Goal: Task Accomplishment & Management: Manage account settings

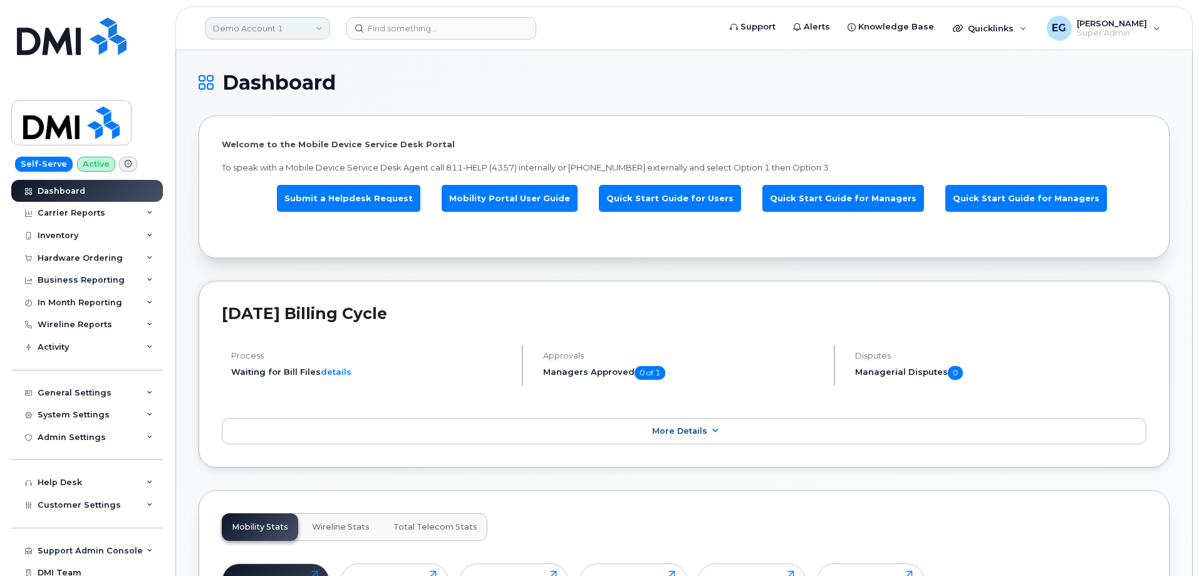
click at [255, 17] on link "Demo Account 1" at bounding box center [267, 28] width 125 height 23
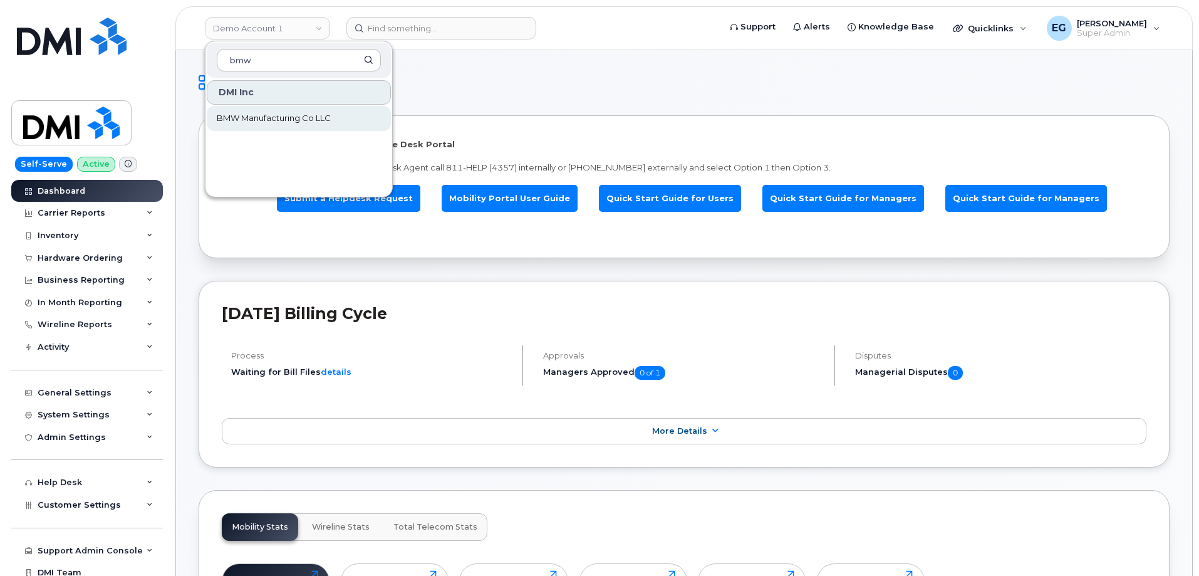
type input "bmw"
drag, startPoint x: 256, startPoint y: 119, endPoint x: 262, endPoint y: 110, distance: 11.0
click at [257, 119] on span "BMW Manufacturing Co LLC" at bounding box center [274, 118] width 114 height 13
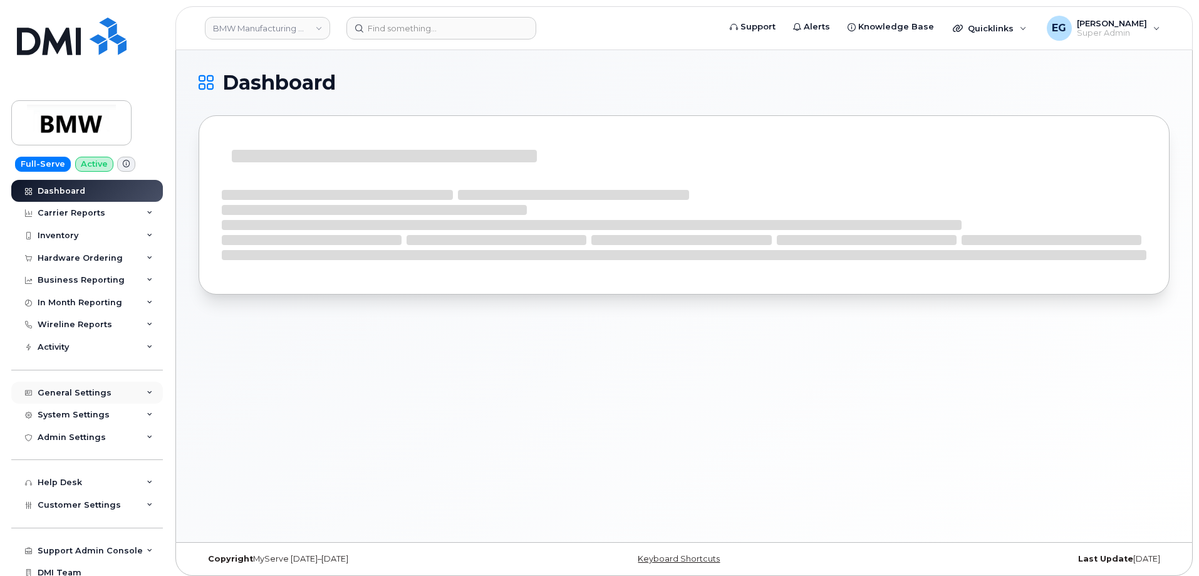
click at [115, 396] on div "General Settings" at bounding box center [87, 392] width 152 height 23
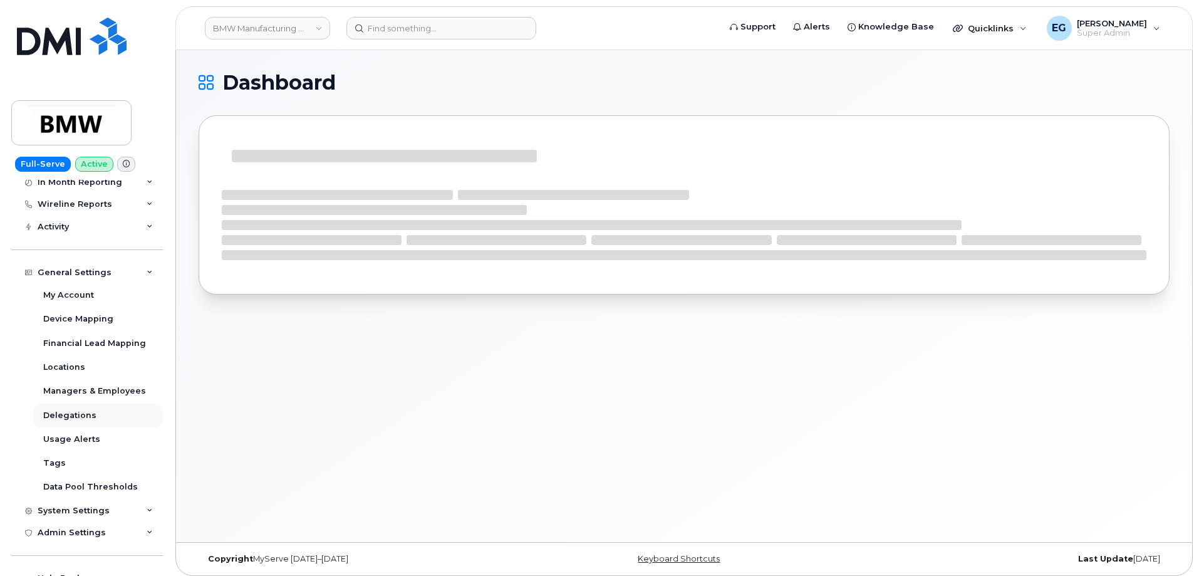
scroll to position [125, 0]
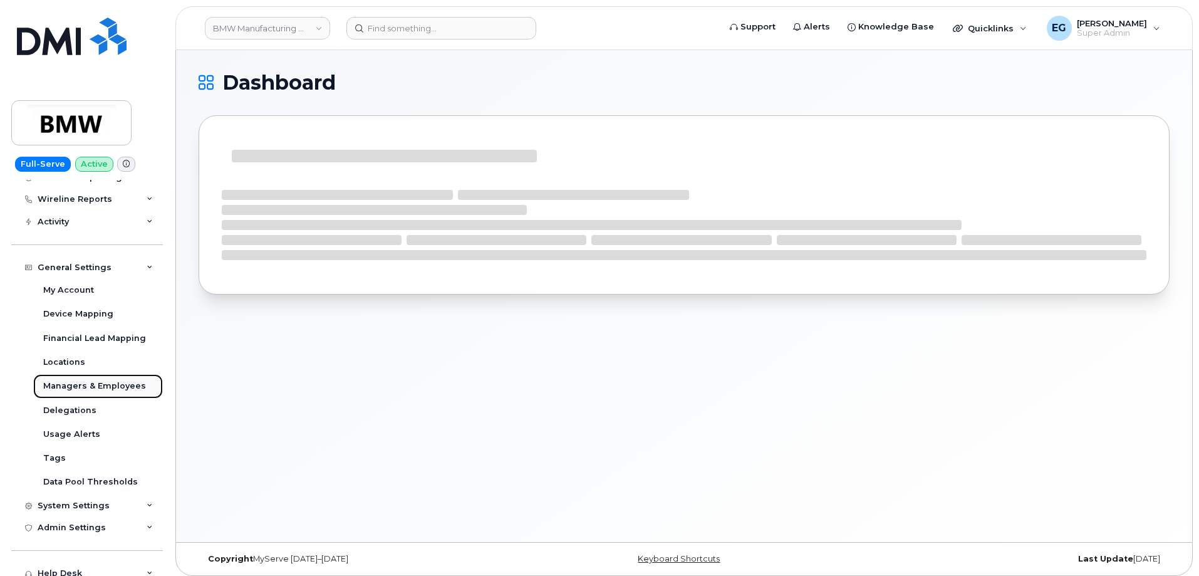
click at [115, 385] on div "Managers & Employees" at bounding box center [94, 385] width 103 height 11
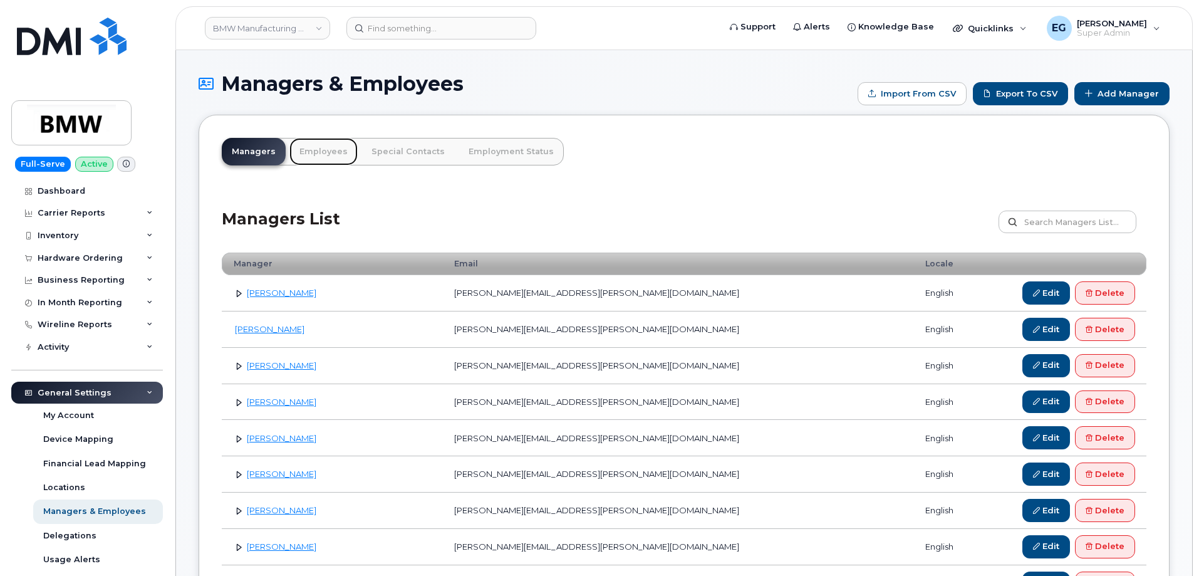
click at [321, 150] on link "Employees" at bounding box center [323, 152] width 68 height 28
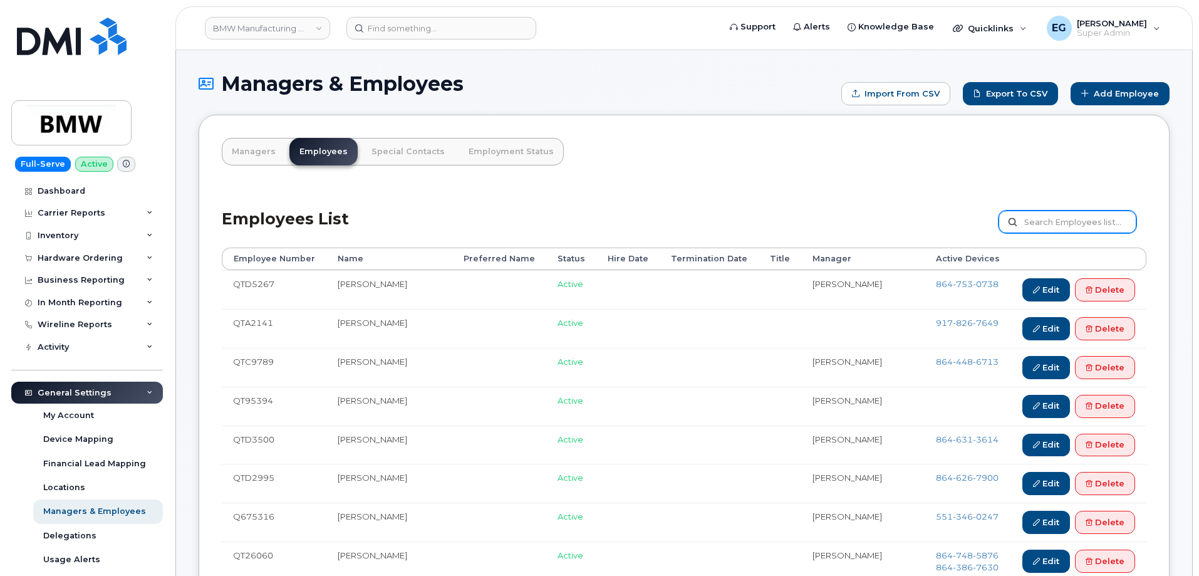
click at [1067, 226] on input "text" at bounding box center [1067, 221] width 138 height 23
paste input "Caleb Green"
type input "Caleb Green"
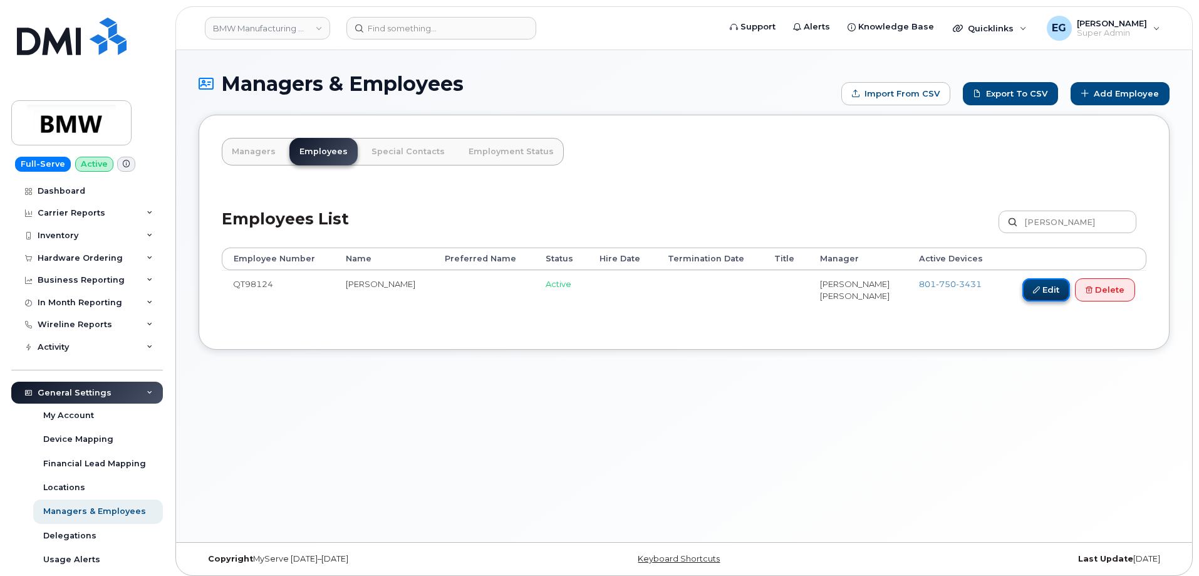
click at [1045, 292] on link "Edit" at bounding box center [1046, 289] width 48 height 23
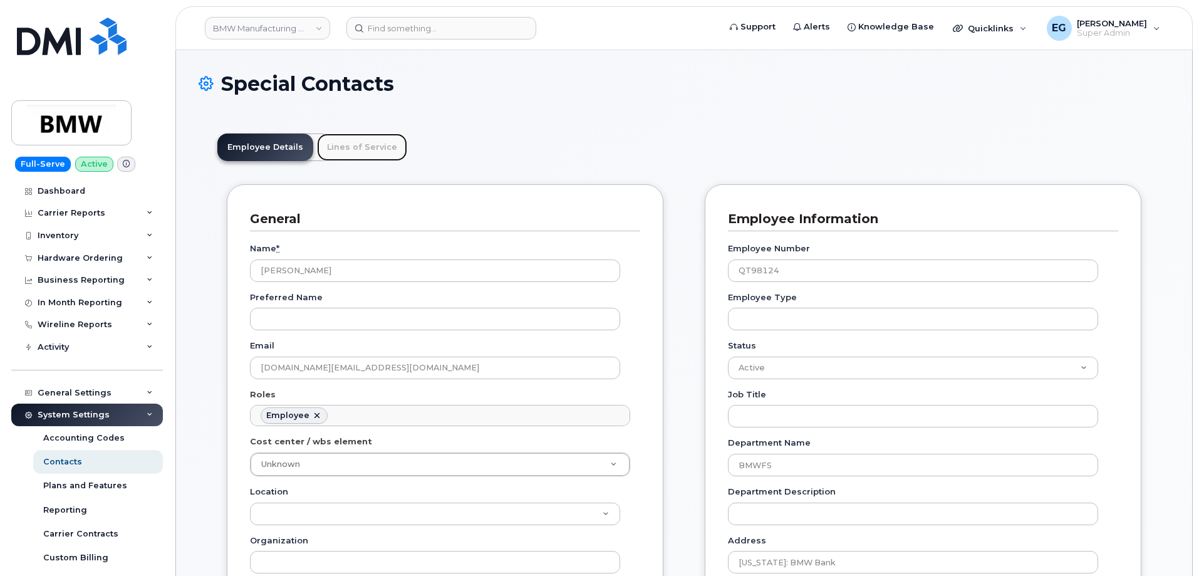
click at [366, 143] on link "Lines of Service" at bounding box center [362, 147] width 90 height 28
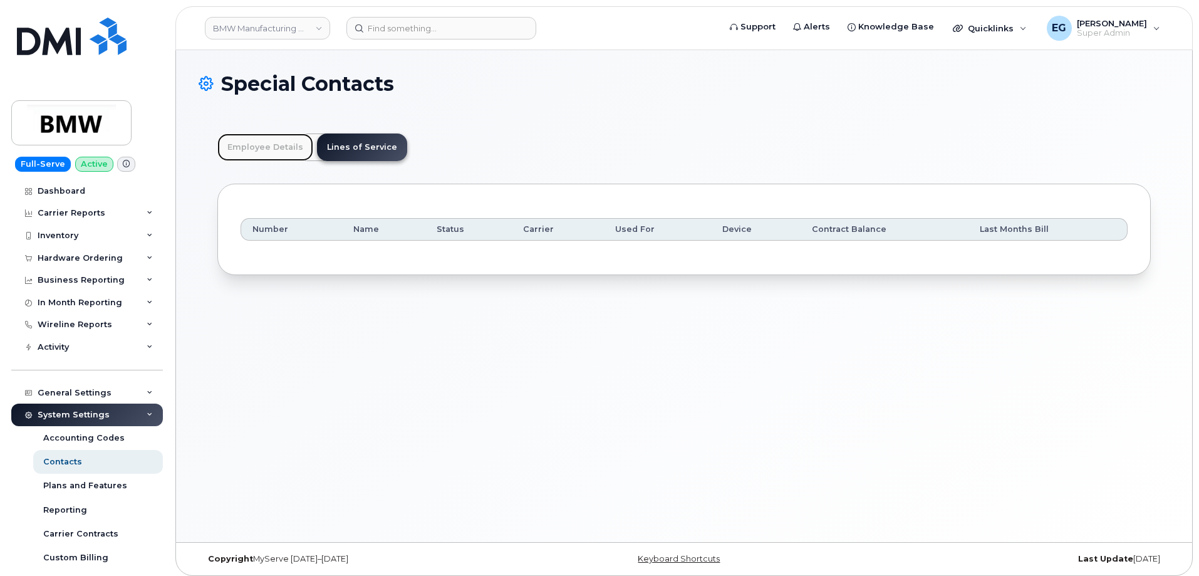
click at [273, 147] on link "Employee Details" at bounding box center [265, 147] width 96 height 28
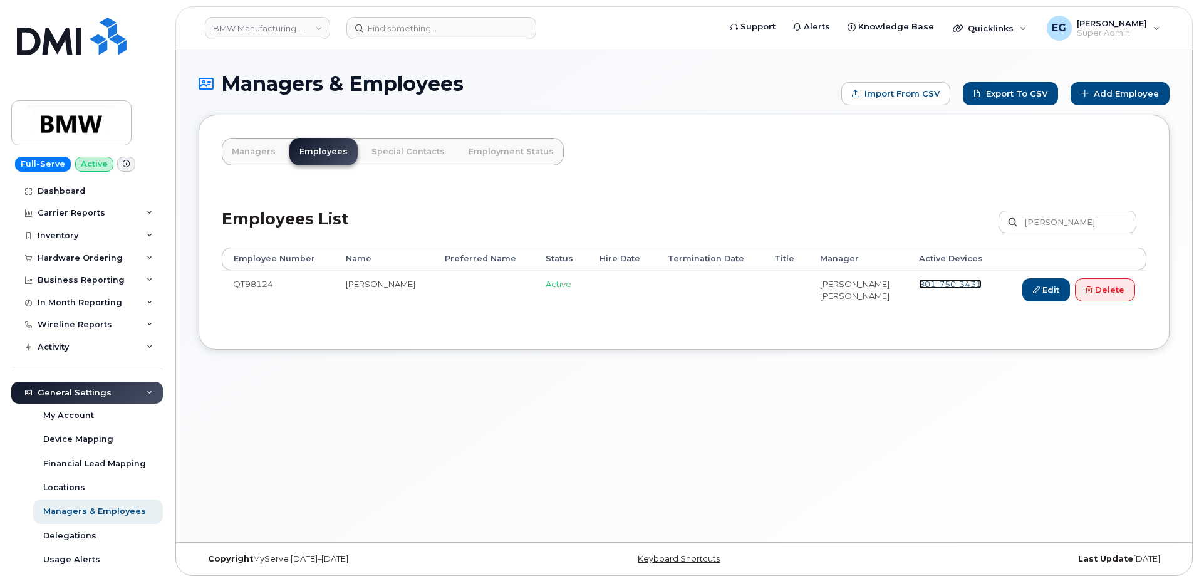
click at [956, 284] on span "3431" at bounding box center [969, 284] width 26 height 10
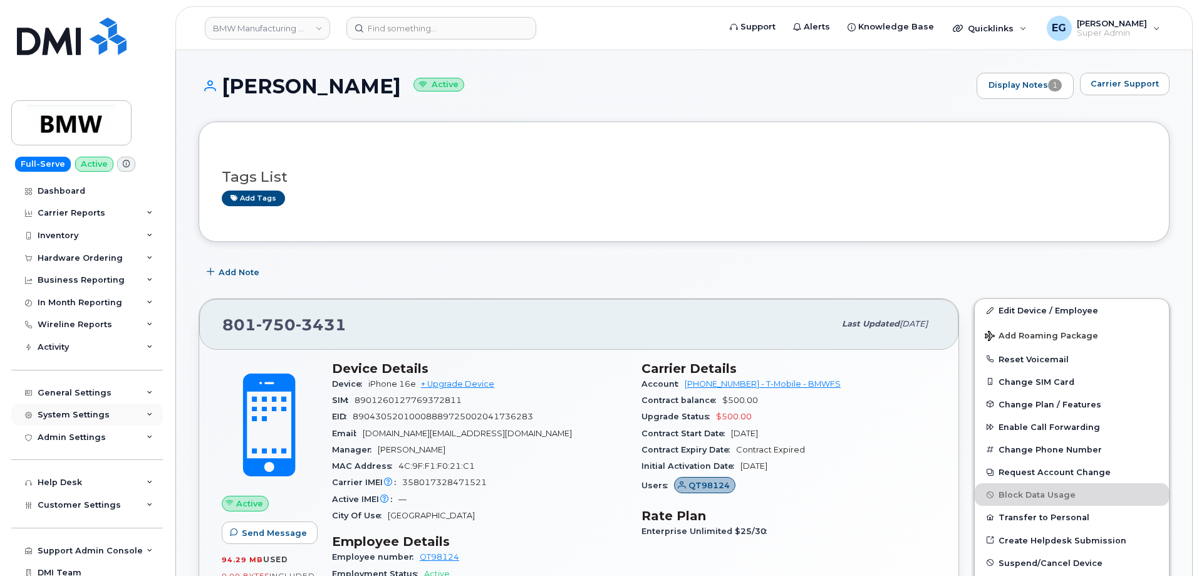
click at [126, 417] on div "System Settings" at bounding box center [87, 414] width 152 height 23
click at [68, 392] on div "General Settings" at bounding box center [75, 393] width 74 height 10
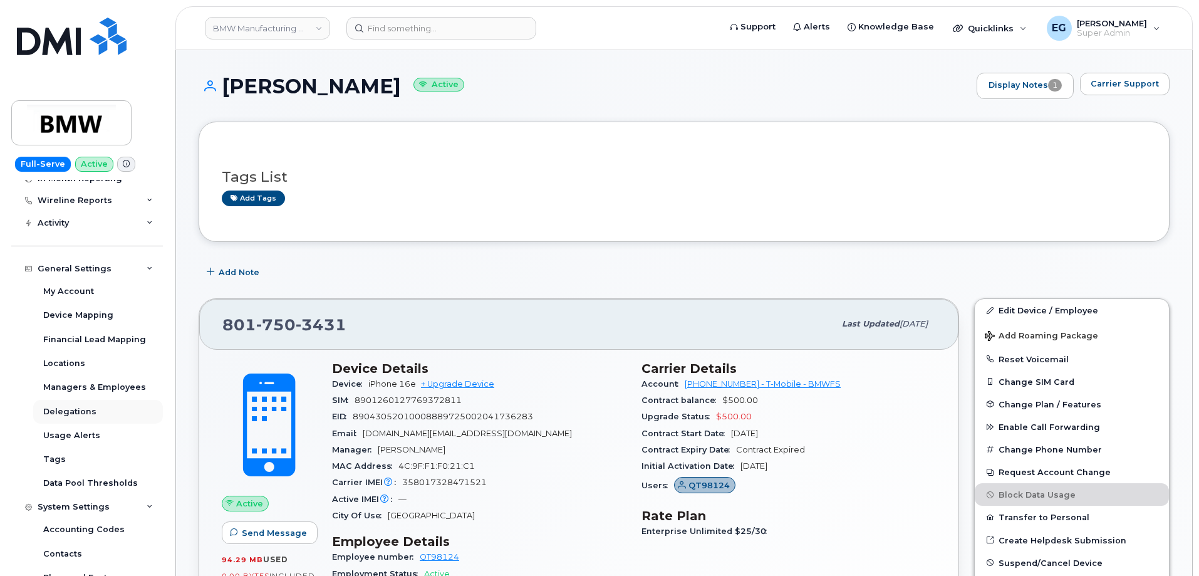
scroll to position [125, 0]
click at [91, 381] on div "Managers & Employees" at bounding box center [94, 385] width 103 height 11
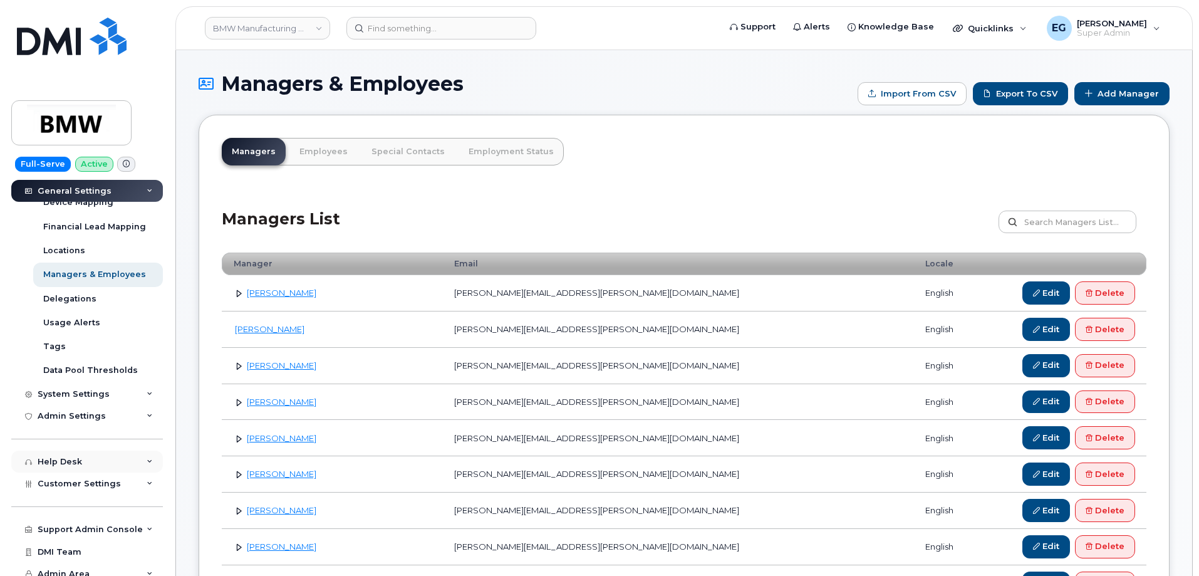
scroll to position [246, 0]
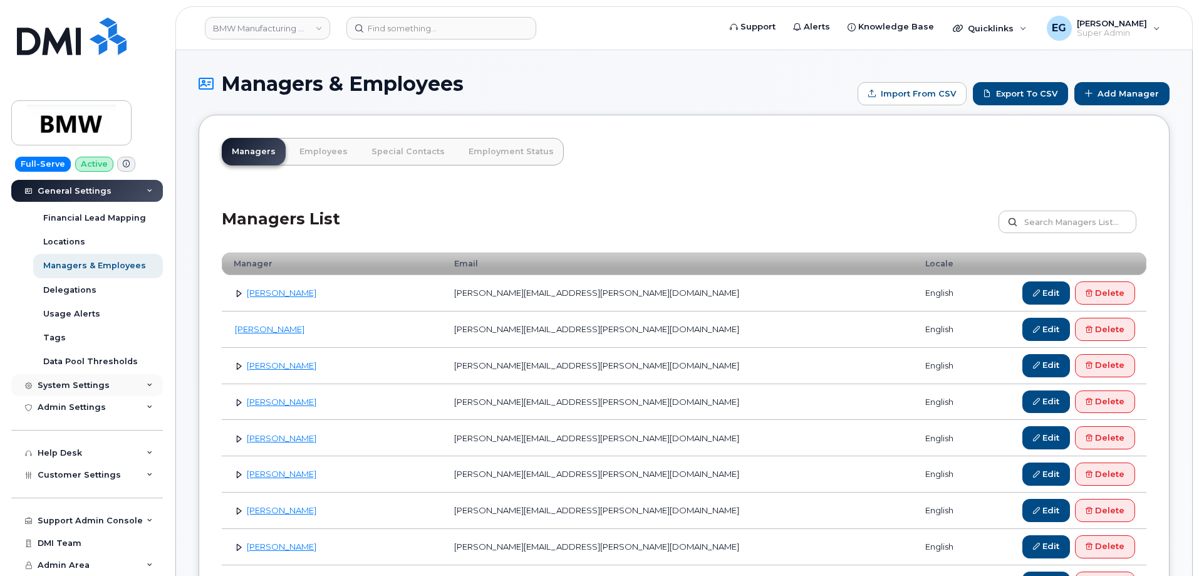
click at [100, 380] on div "System Settings" at bounding box center [74, 385] width 72 height 10
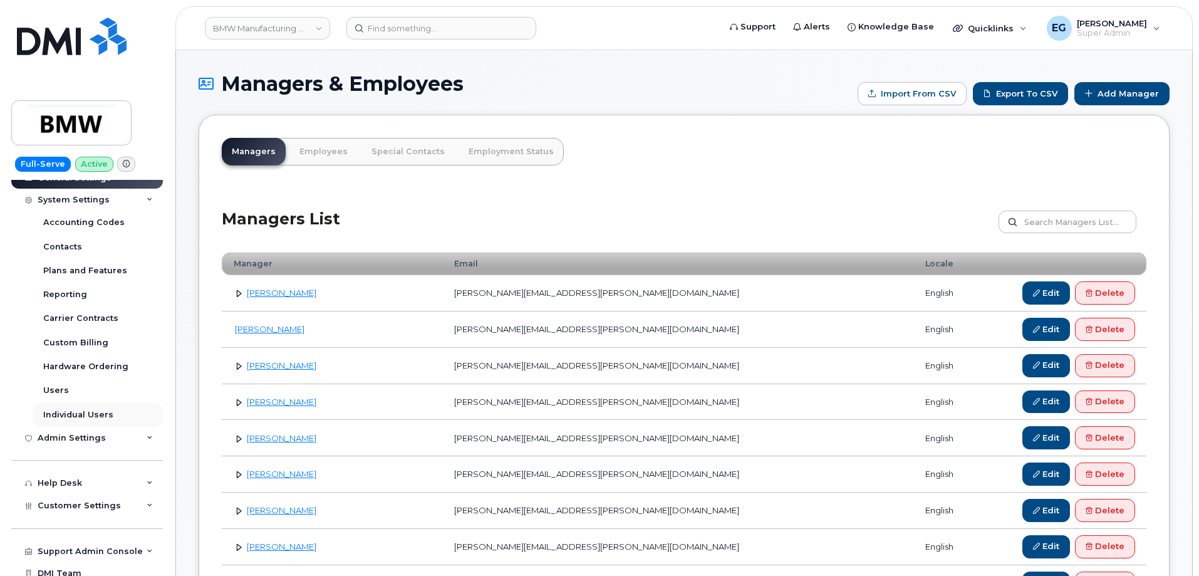
scroll to position [433, 0]
click at [59, 388] on div "Users" at bounding box center [56, 387] width 26 height 11
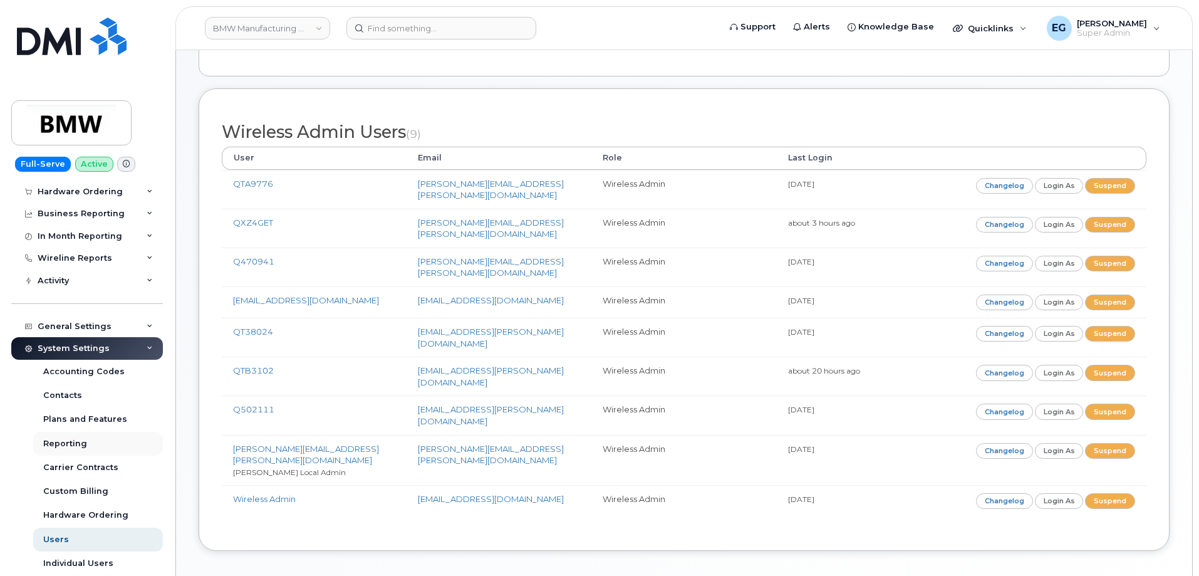
scroll to position [188, 0]
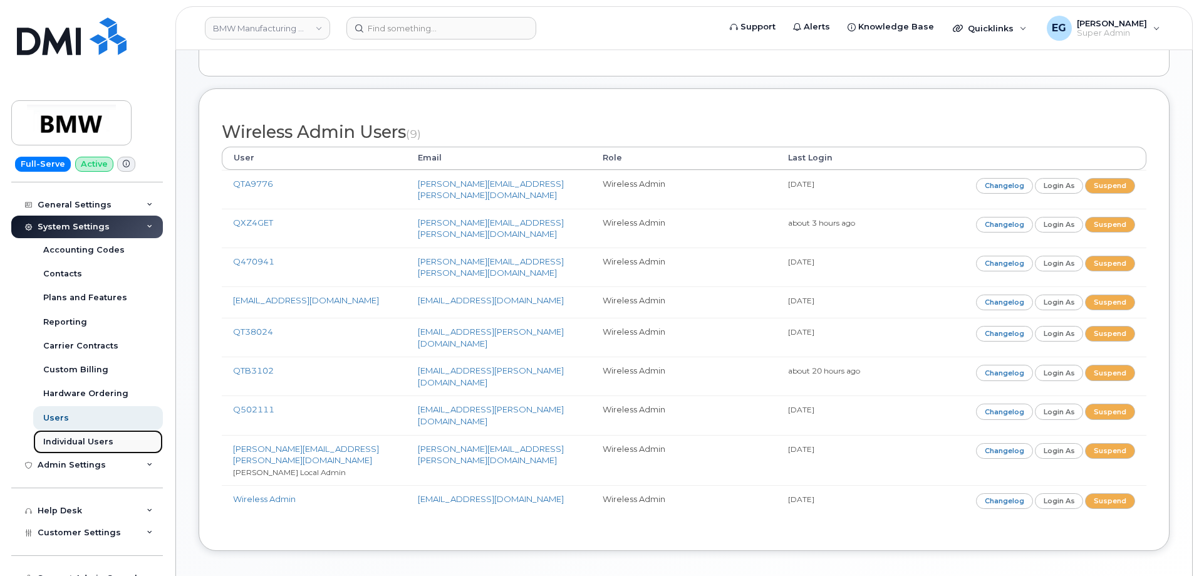
click at [81, 438] on div "Individual Users" at bounding box center [78, 441] width 70 height 11
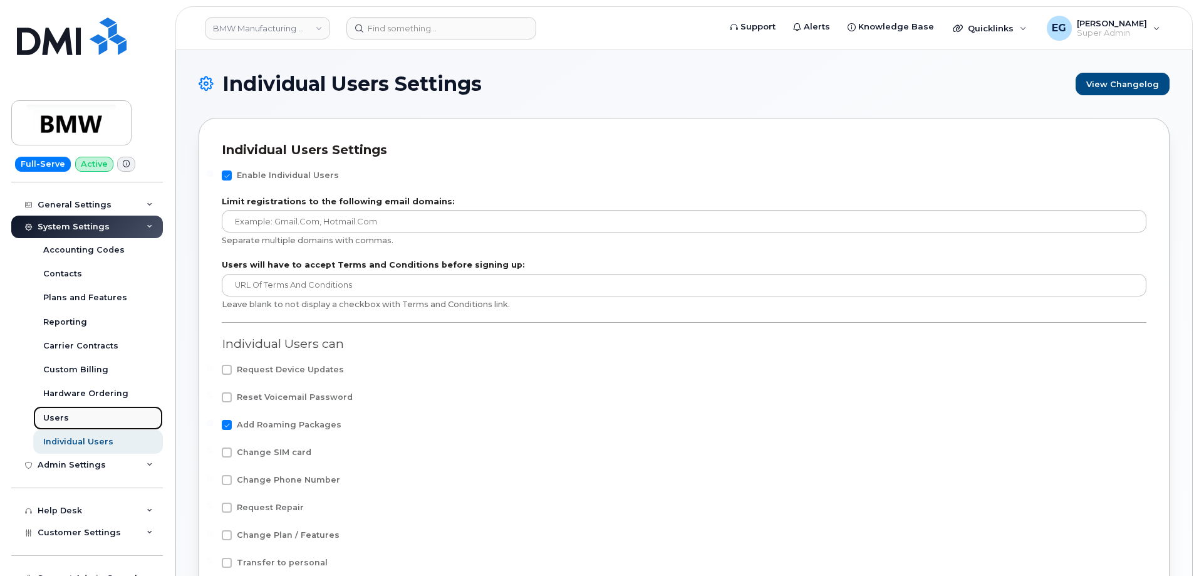
click at [55, 417] on div "Users" at bounding box center [56, 417] width 26 height 11
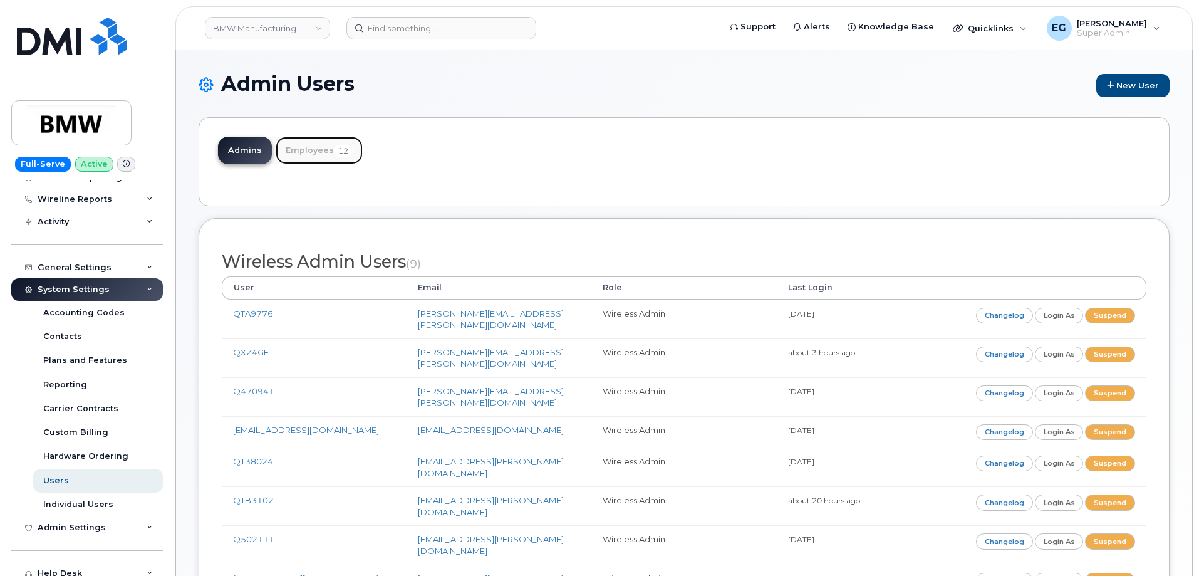
click at [325, 156] on link "Employees 12" at bounding box center [319, 151] width 87 height 28
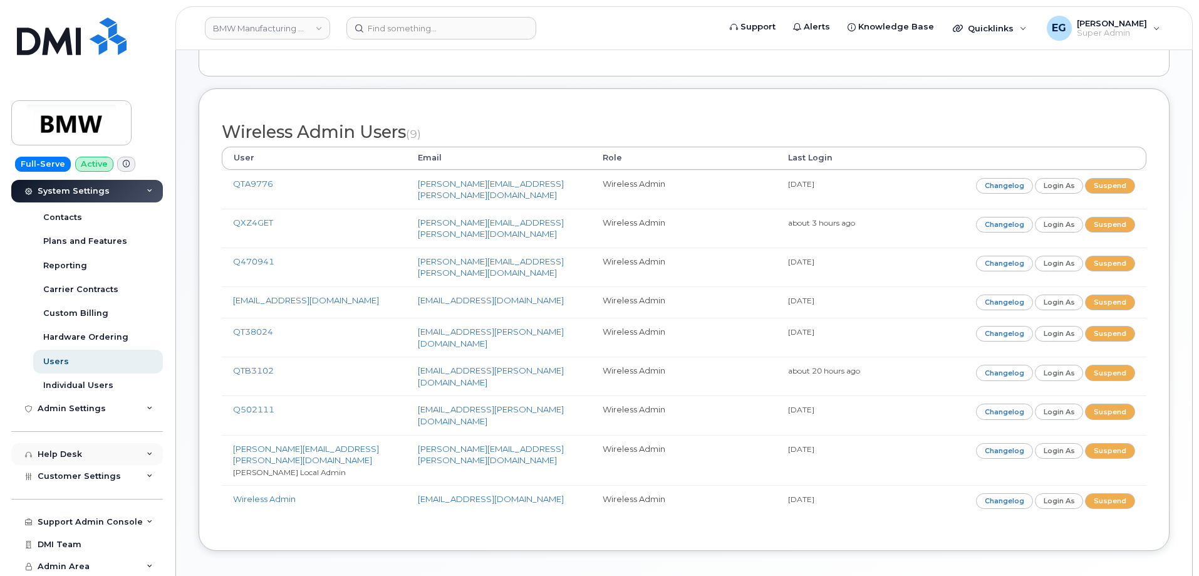
scroll to position [246, 0]
click at [102, 407] on div "Admin Settings" at bounding box center [87, 407] width 152 height 23
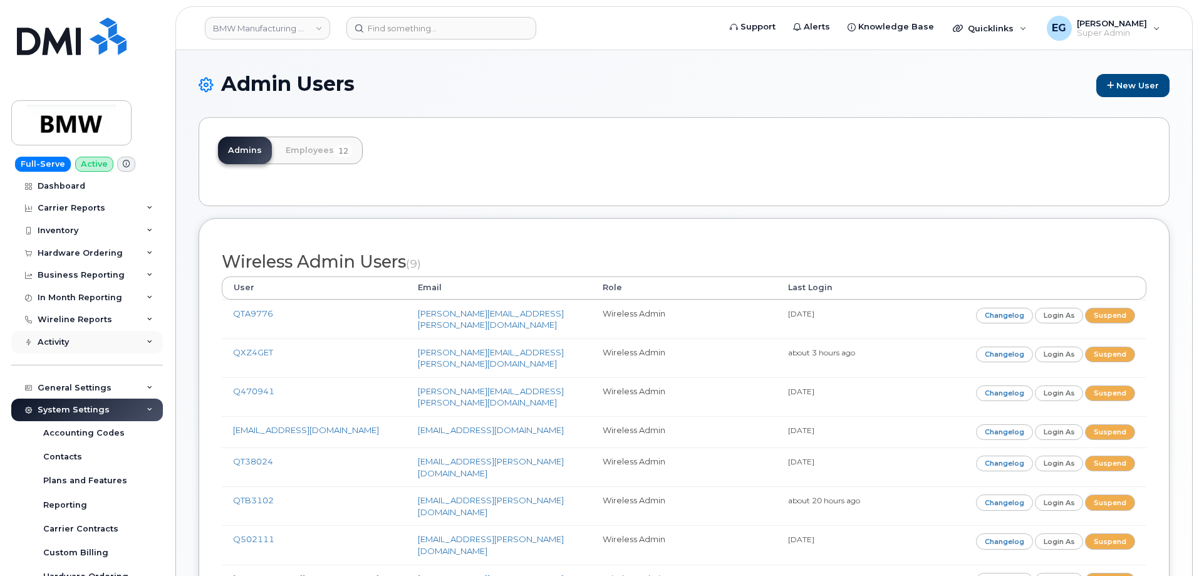
scroll to position [4, 0]
click at [91, 386] on div "General Settings" at bounding box center [75, 388] width 74 height 10
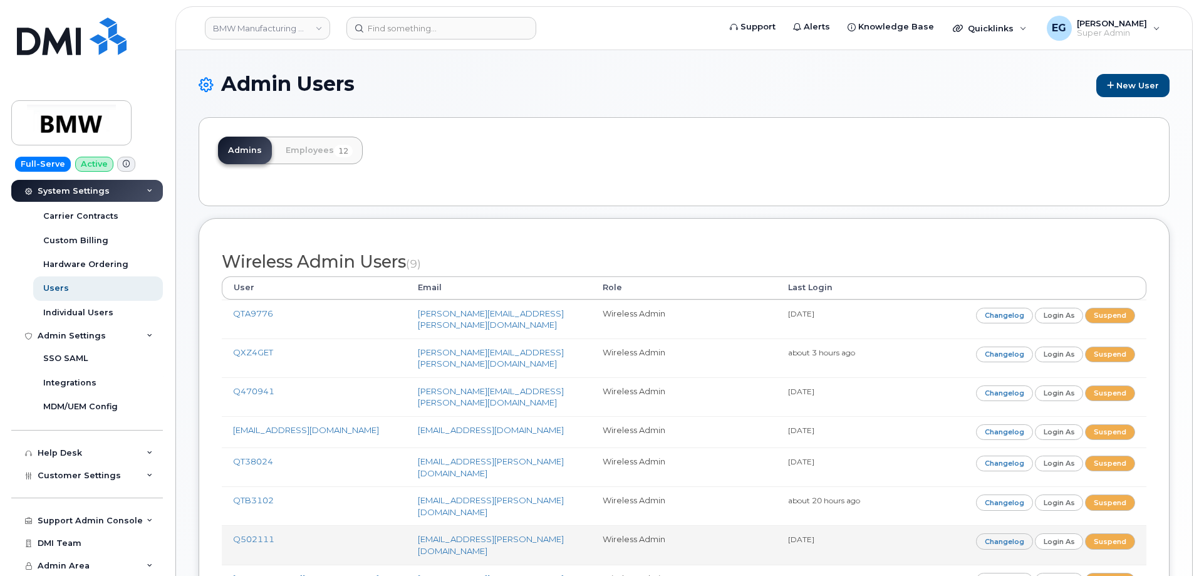
scroll to position [63, 0]
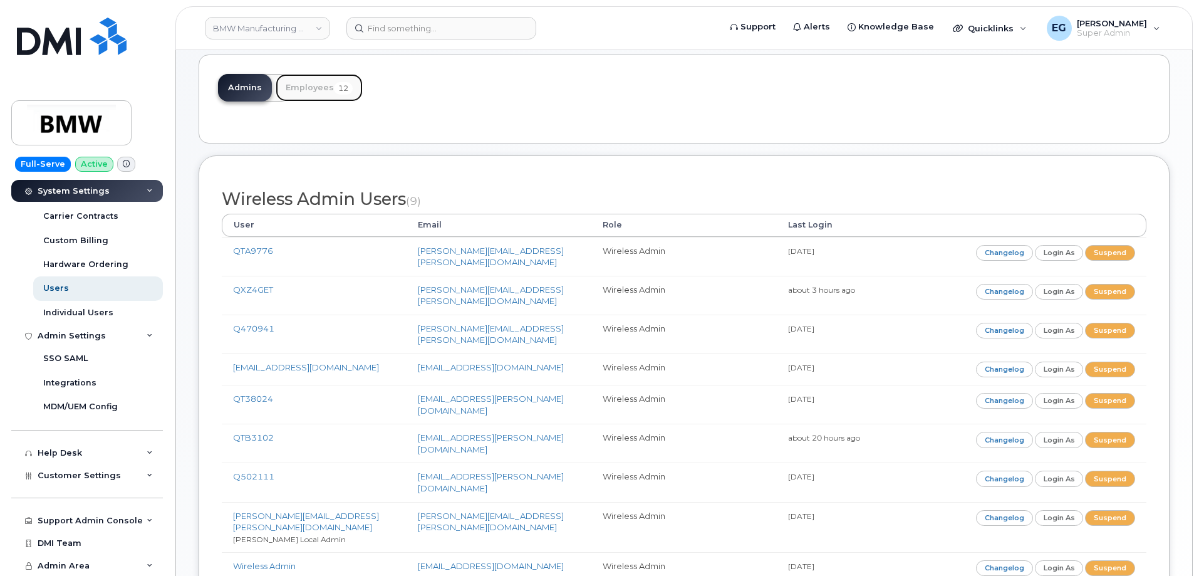
click at [307, 90] on link "Employees 12" at bounding box center [319, 88] width 87 height 28
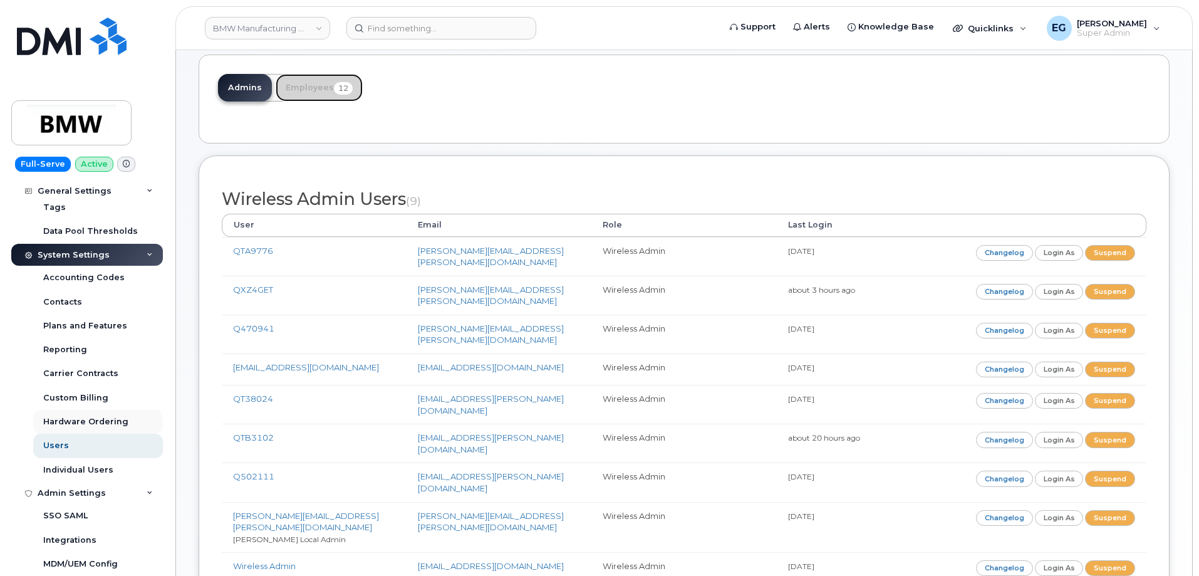
scroll to position [345, 0]
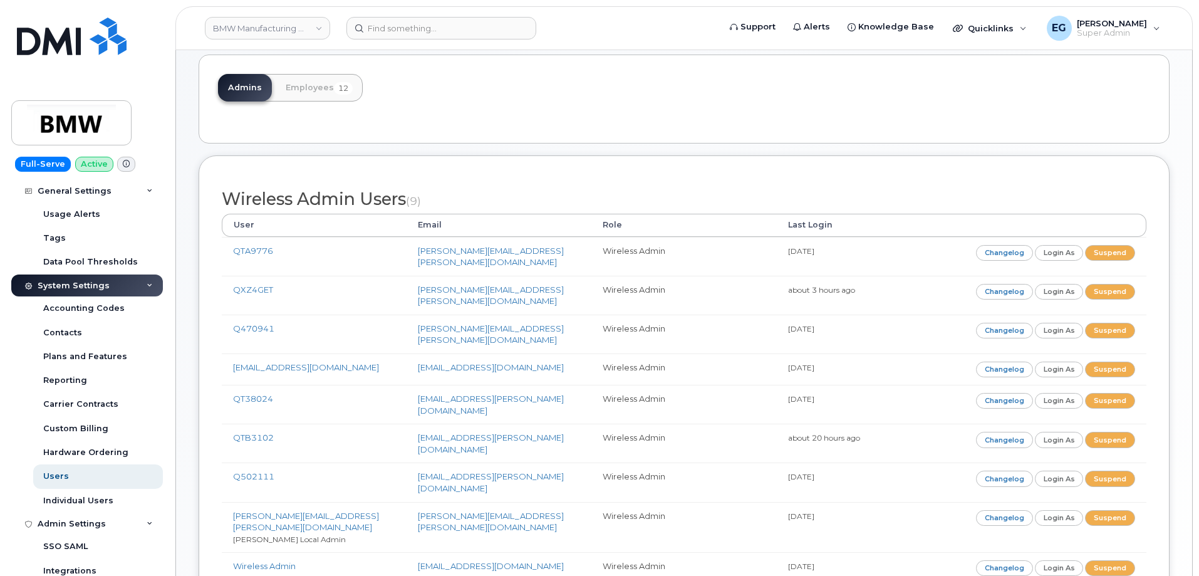
click at [95, 284] on div "System Settings" at bounding box center [74, 286] width 72 height 10
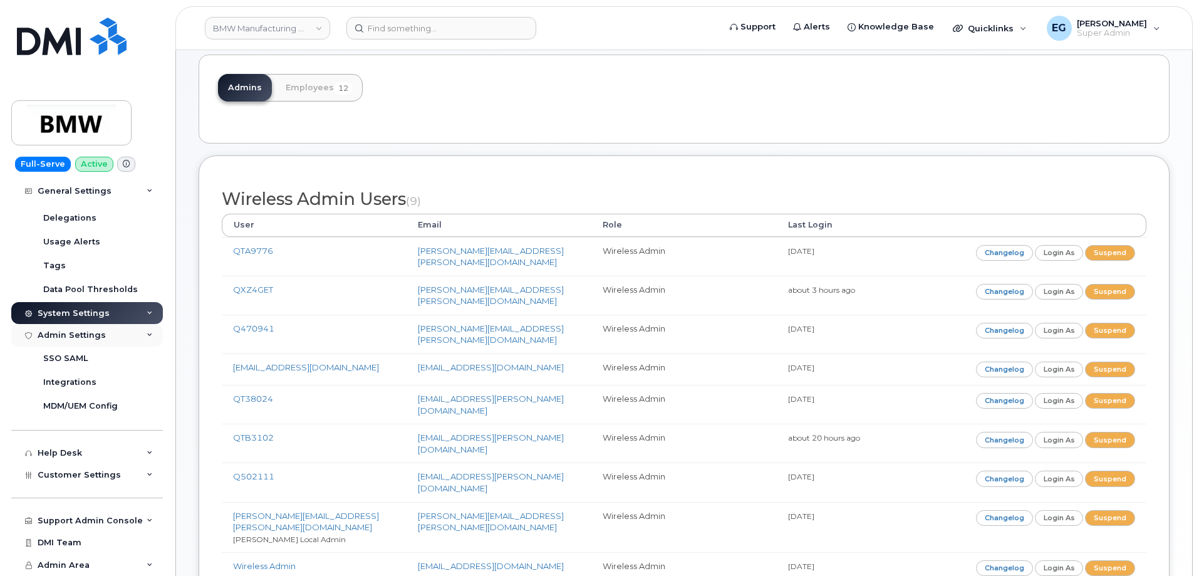
click at [115, 336] on div "Admin Settings" at bounding box center [87, 335] width 152 height 23
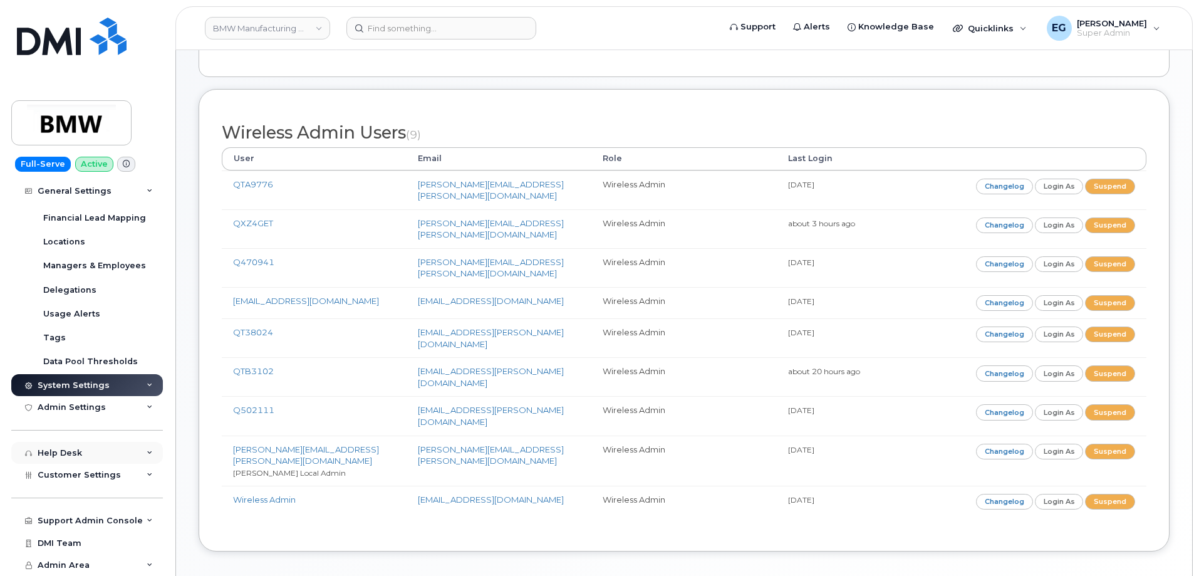
scroll to position [130, 0]
click at [147, 452] on icon at bounding box center [150, 453] width 6 height 6
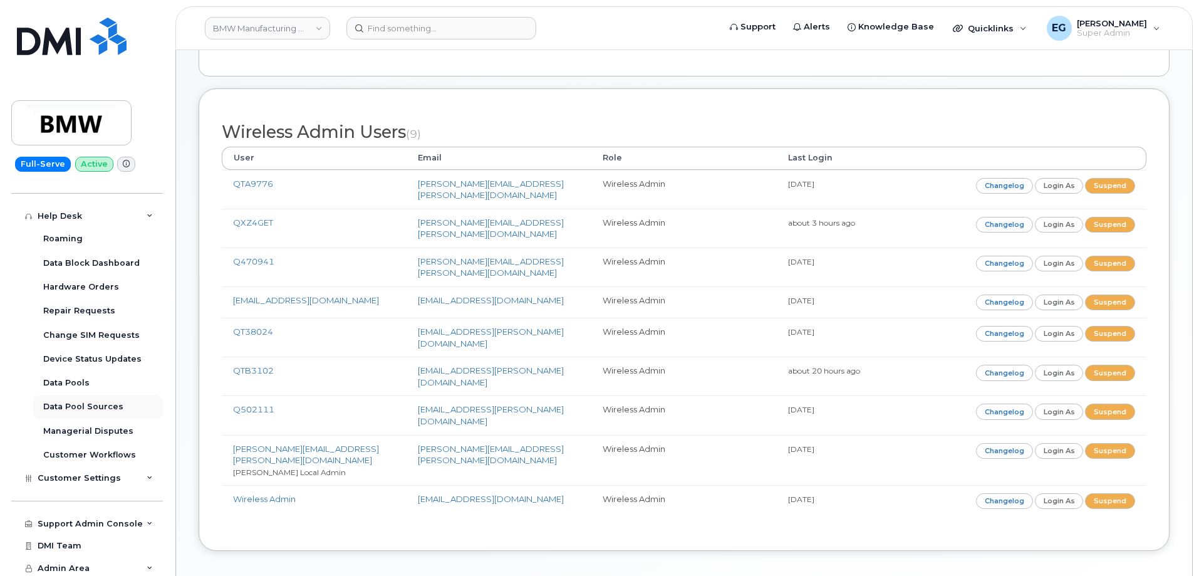
scroll to position [485, 0]
click at [110, 471] on span "Customer Settings" at bounding box center [79, 474] width 83 height 9
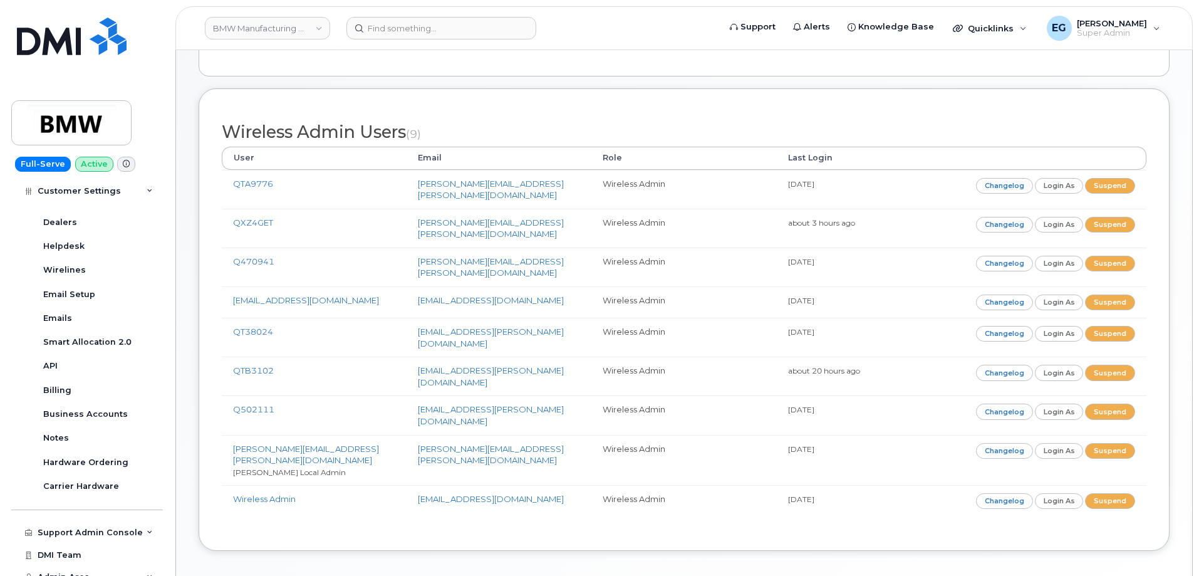
scroll to position [845, 0]
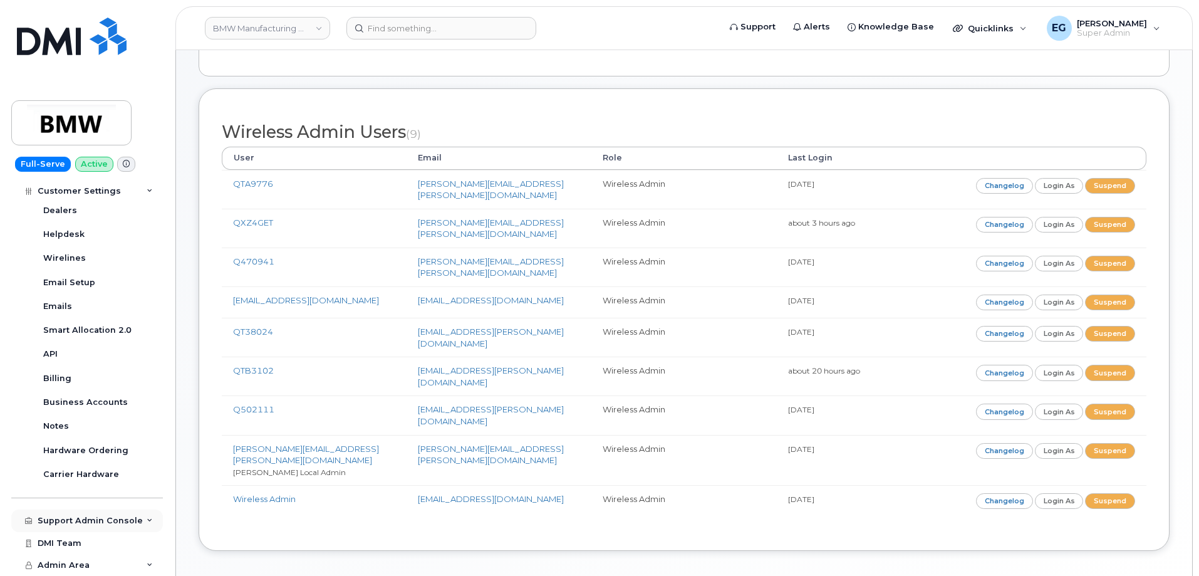
click at [118, 520] on div "Support Admin Console" at bounding box center [90, 520] width 105 height 10
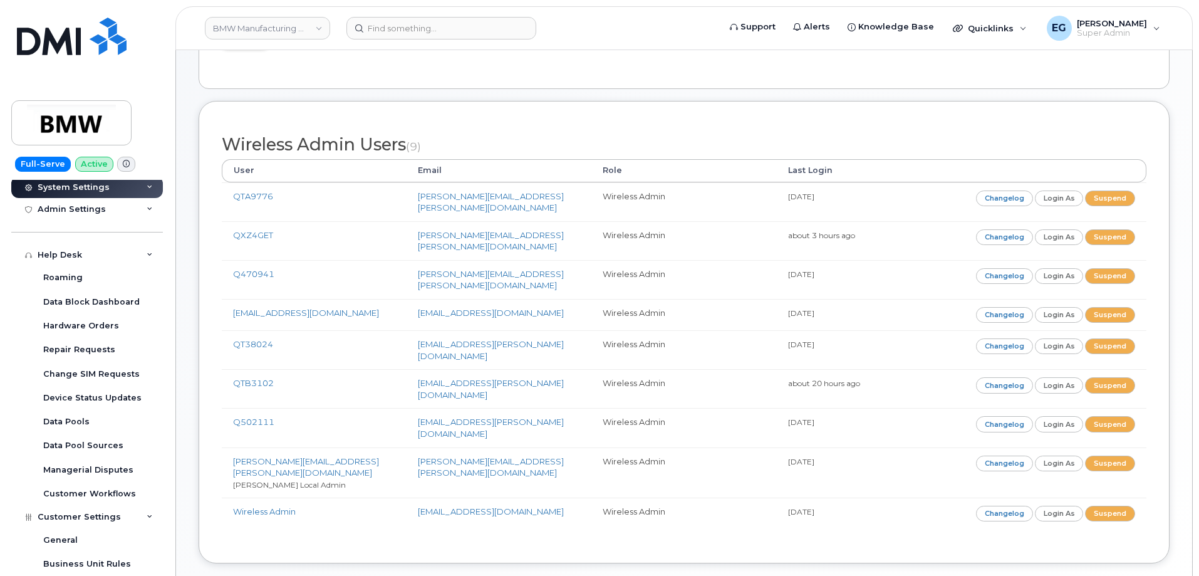
scroll to position [0, 0]
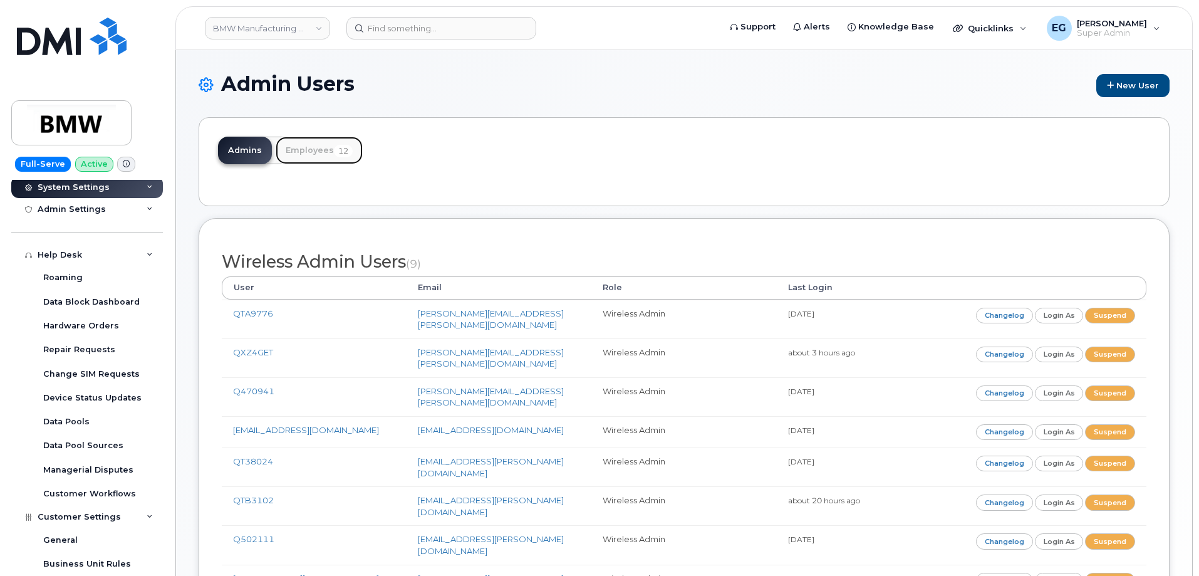
click at [315, 156] on link "Employees 12" at bounding box center [319, 151] width 87 height 28
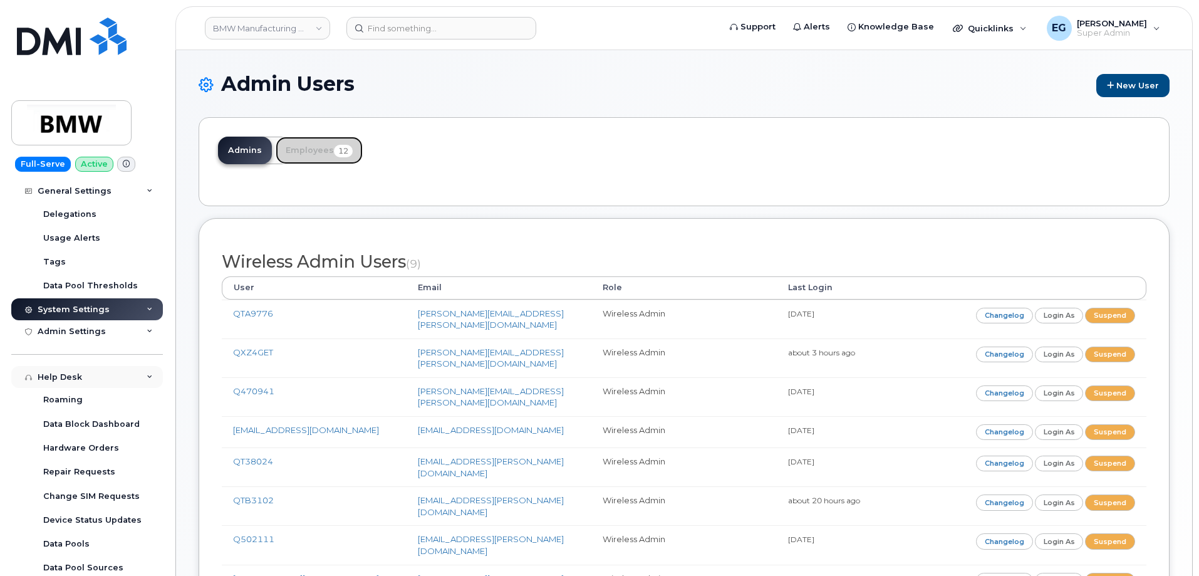
scroll to position [318, 0]
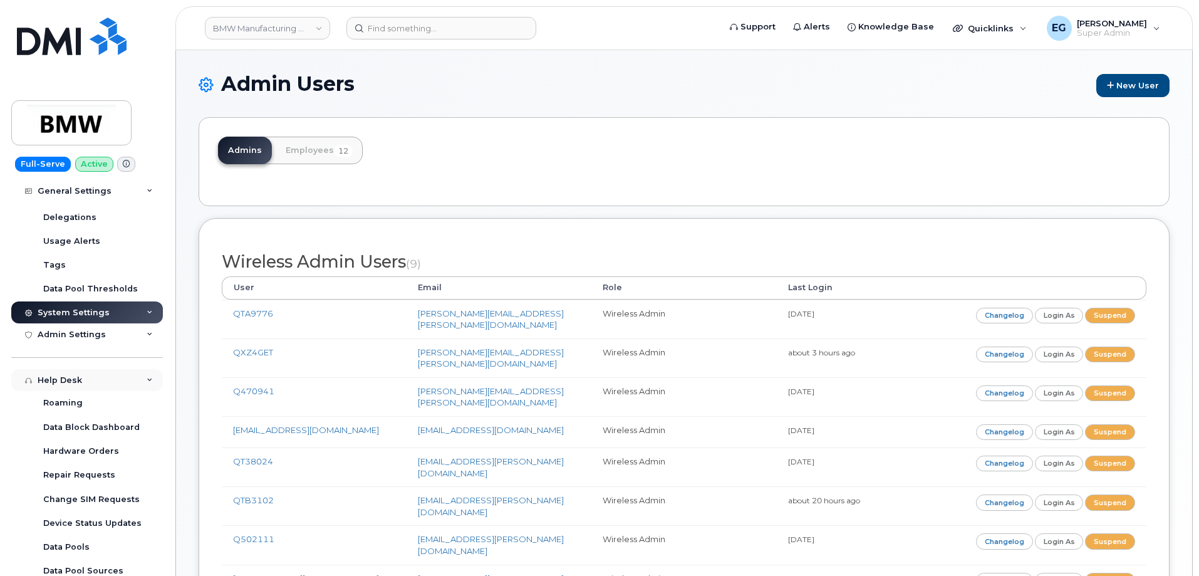
click at [154, 371] on div "Help Desk" at bounding box center [87, 380] width 152 height 23
click at [137, 396] on div "Customer Settings" at bounding box center [87, 402] width 152 height 23
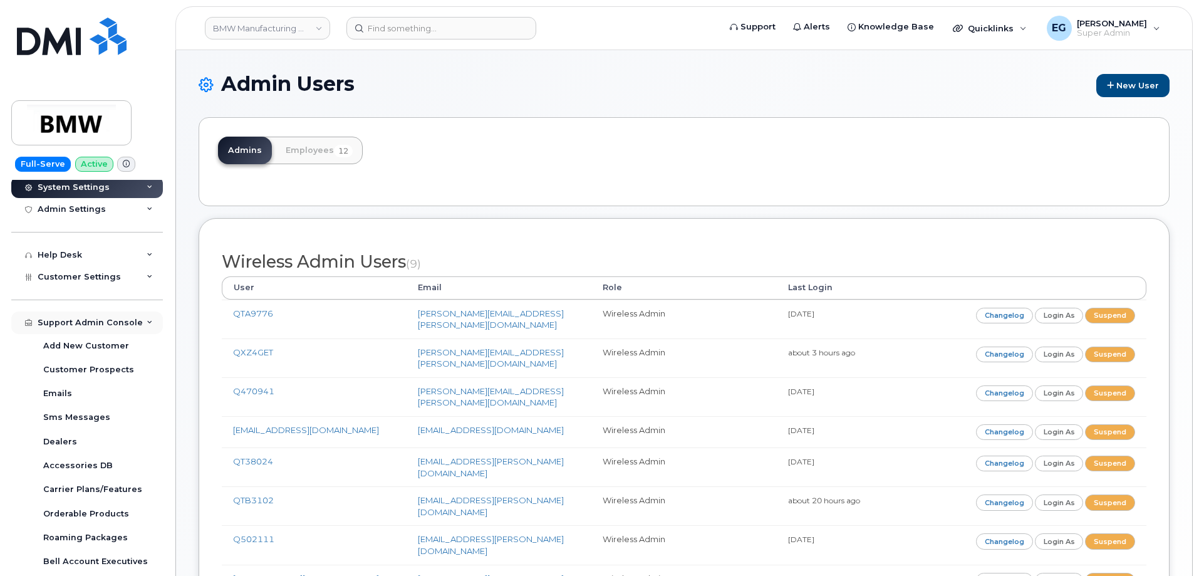
click at [149, 323] on div "Support Admin Console" at bounding box center [87, 322] width 152 height 23
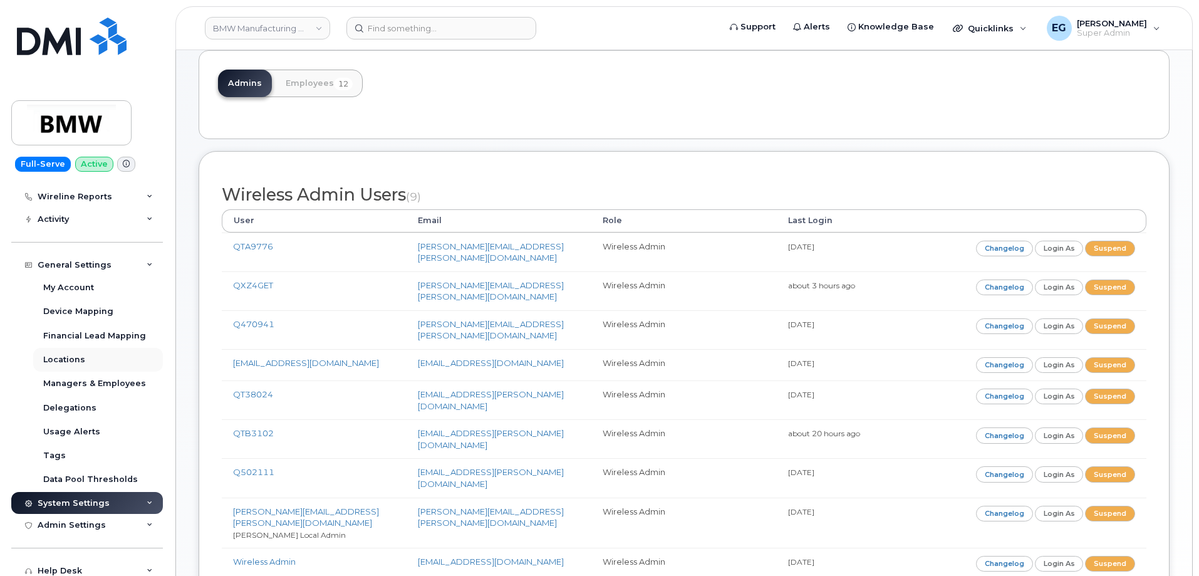
scroll to position [120, 0]
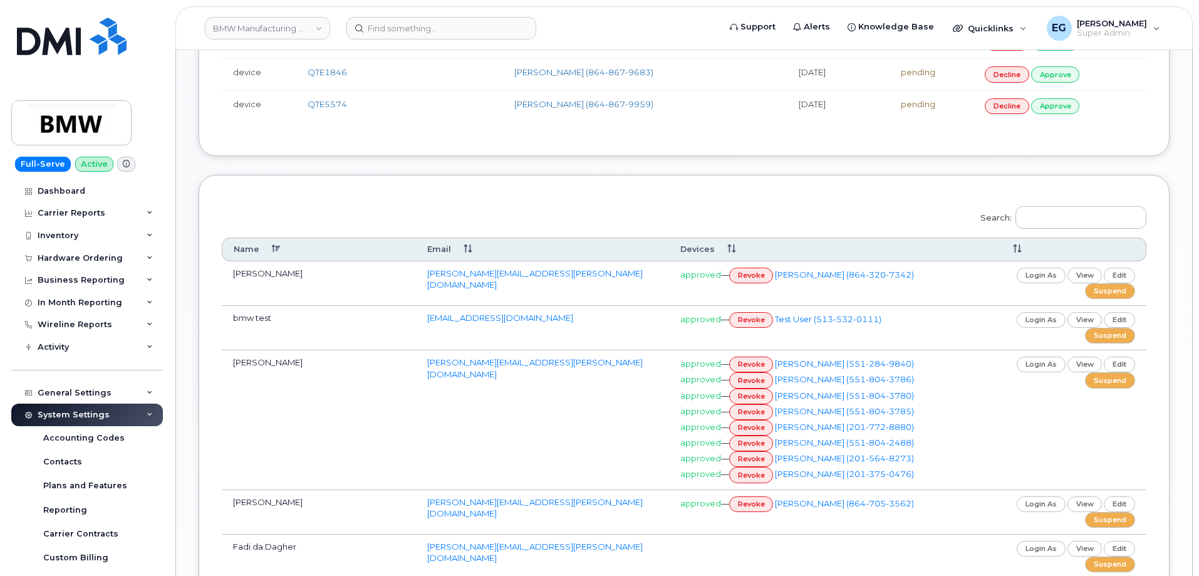
scroll to position [564, 0]
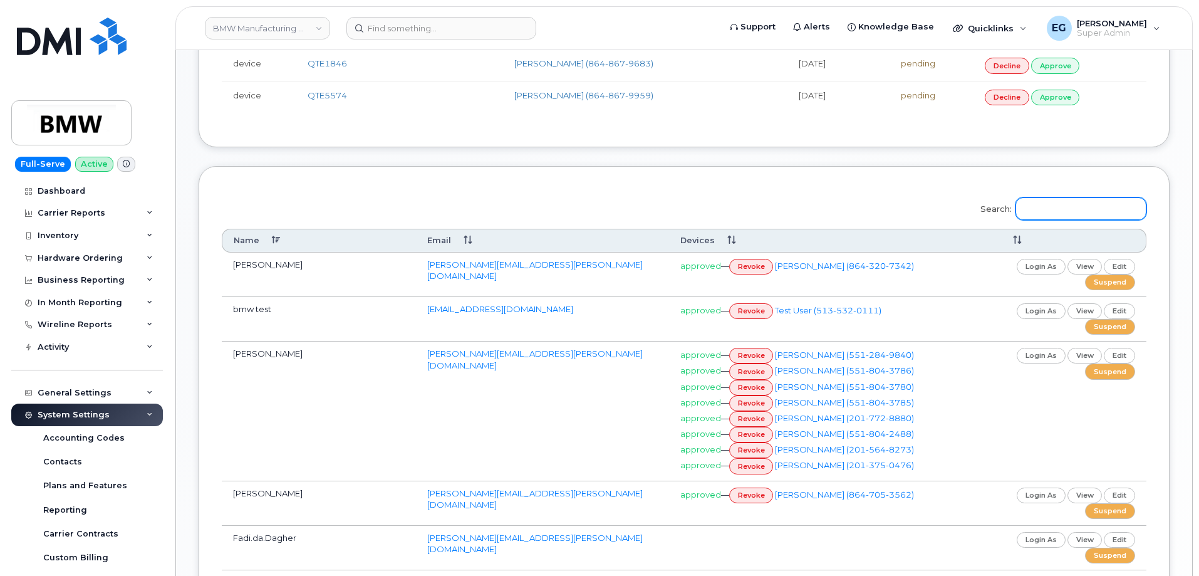
click at [1092, 200] on input "Search:" at bounding box center [1080, 208] width 131 height 23
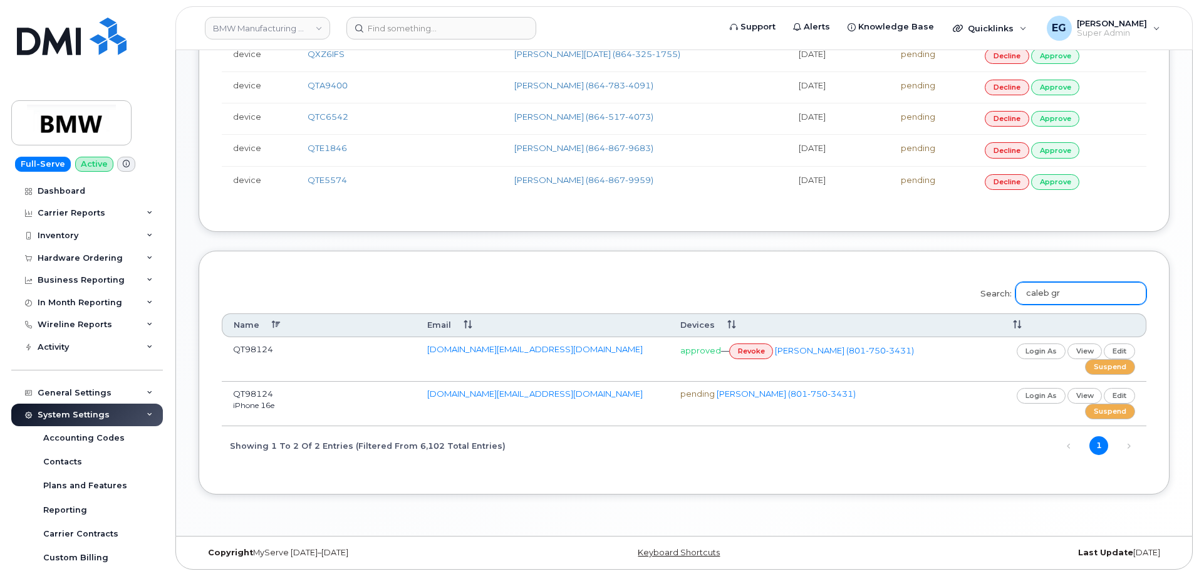
scroll to position [479, 0]
type input "caleb gr"
click at [1128, 352] on link "edit" at bounding box center [1119, 351] width 31 height 16
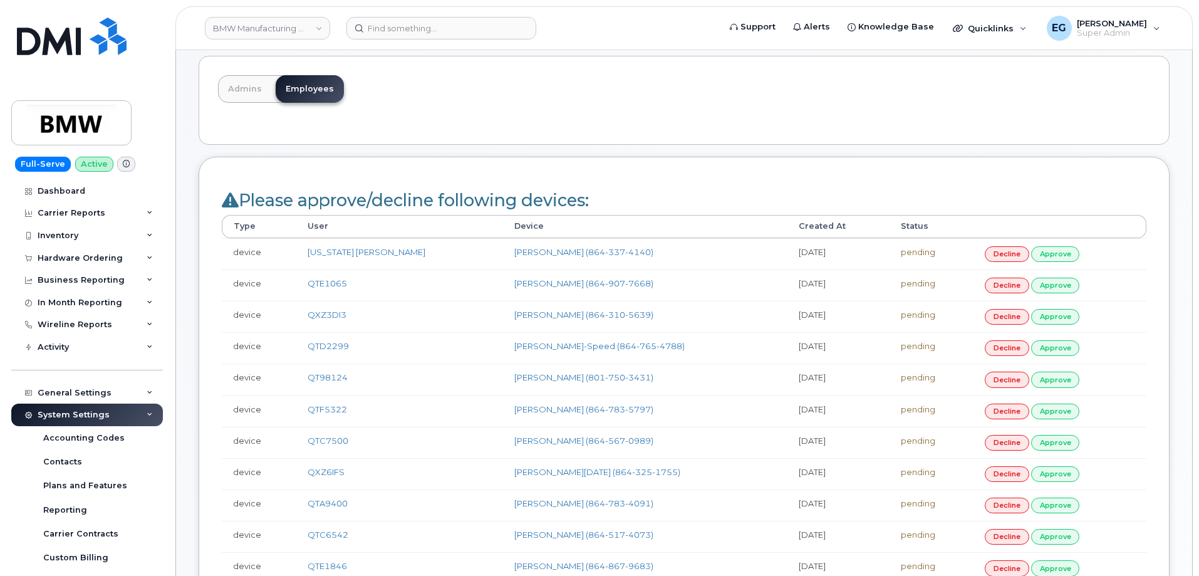
scroll to position [54, 0]
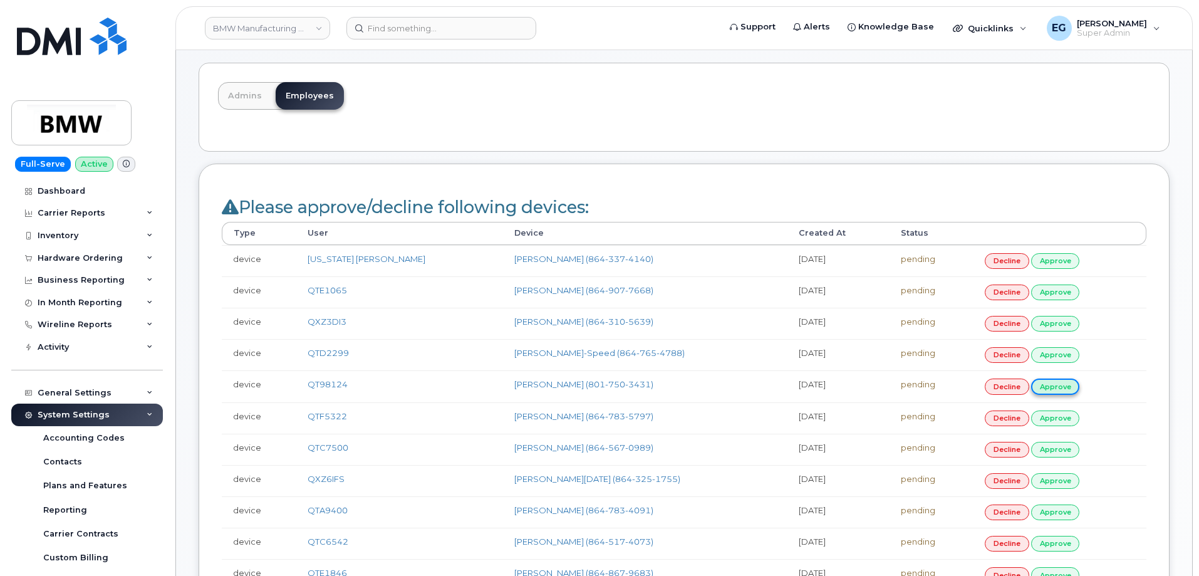
click at [1048, 385] on link "approve" at bounding box center [1055, 386] width 49 height 16
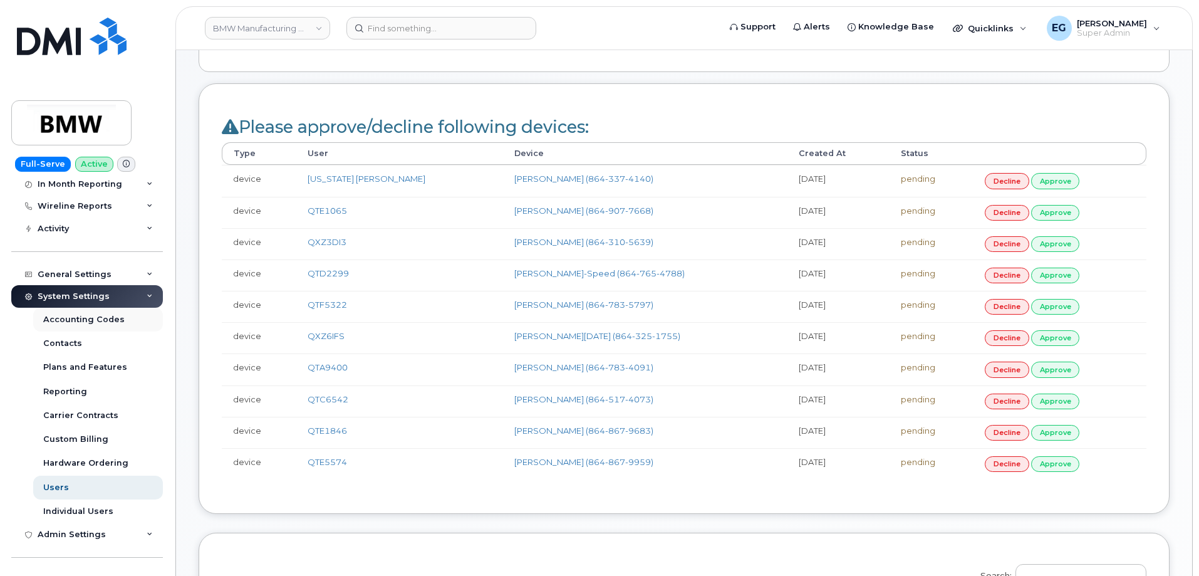
scroll to position [117, 0]
click at [131, 279] on div "General Settings" at bounding box center [87, 275] width 152 height 23
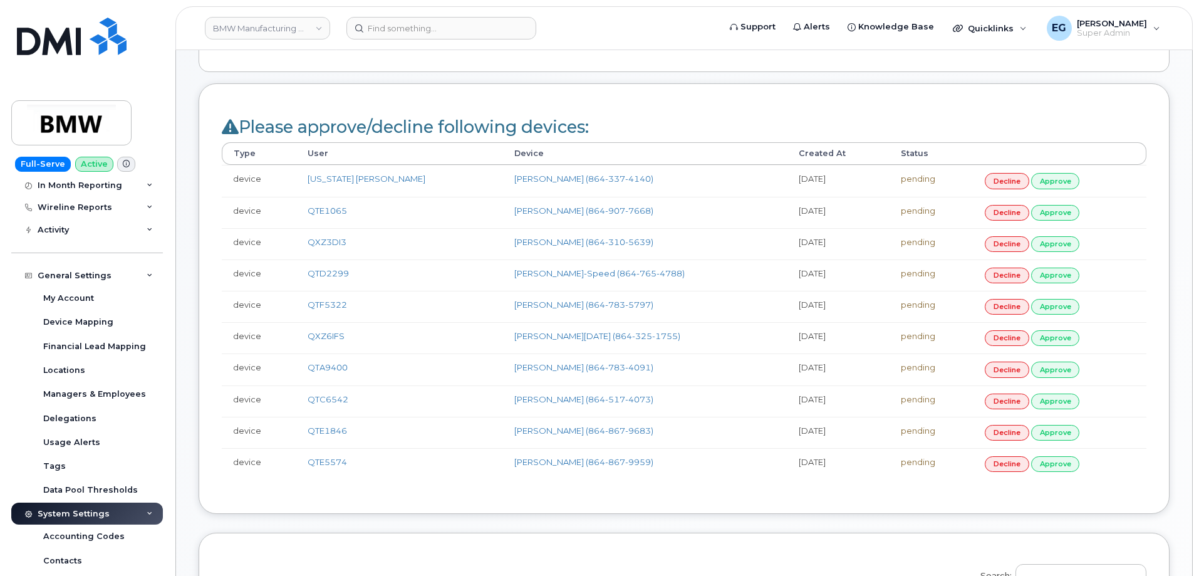
click at [85, 510] on div "System Settings" at bounding box center [74, 514] width 72 height 10
